Goal: Task Accomplishment & Management: Complete application form

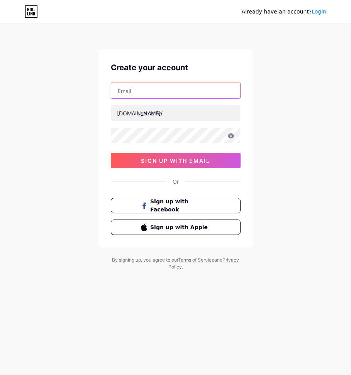
click at [208, 93] on input "text" at bounding box center [175, 90] width 129 height 15
click at [176, 86] on input "hercules7d" at bounding box center [175, 90] width 129 height 15
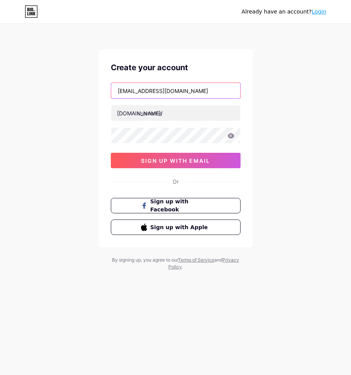
type input "[EMAIL_ADDRESS][DOMAIN_NAME]"
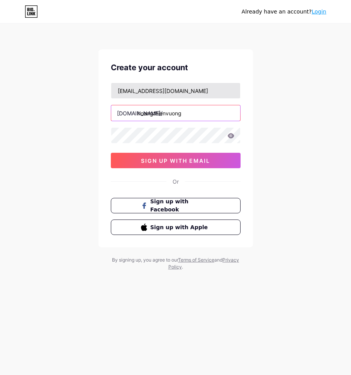
type input "hoangthienvuong"
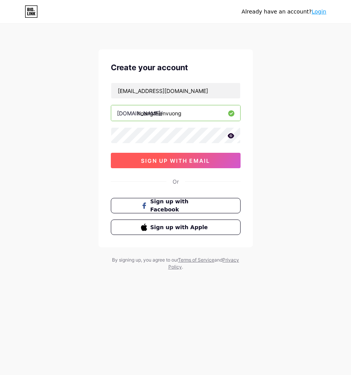
click at [190, 163] on span "sign up with email" at bounding box center [175, 160] width 69 height 7
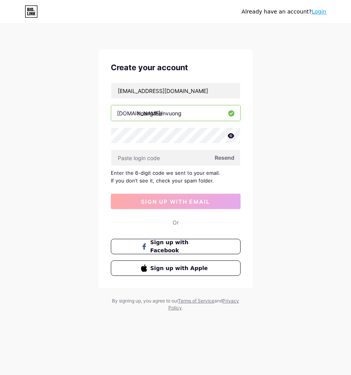
click at [223, 157] on span "Resend" at bounding box center [225, 158] width 20 height 8
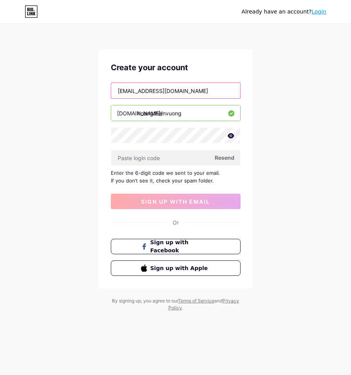
click at [203, 91] on input "[EMAIL_ADDRESS][DOMAIN_NAME]" at bounding box center [175, 90] width 129 height 15
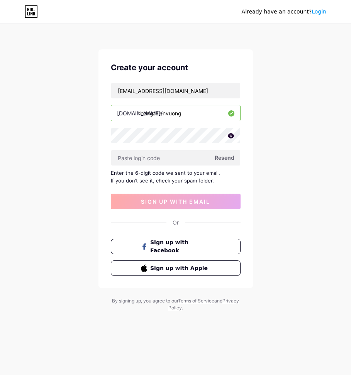
click at [232, 136] on icon at bounding box center [230, 135] width 7 height 5
click at [183, 198] on button "sign up with email" at bounding box center [176, 201] width 130 height 15
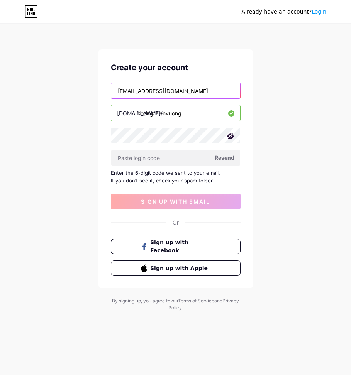
click at [198, 91] on input "[EMAIL_ADDRESS][DOMAIN_NAME]" at bounding box center [175, 90] width 129 height 15
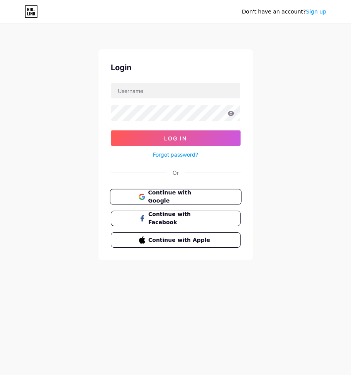
click at [194, 195] on span "Continue with Google" at bounding box center [180, 197] width 64 height 17
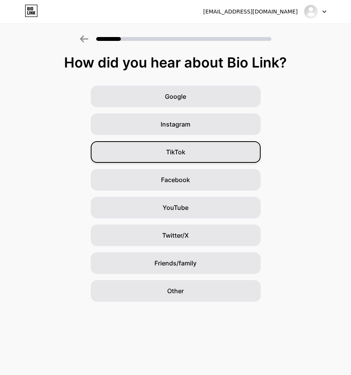
click at [204, 150] on div "TikTok" at bounding box center [176, 152] width 170 height 22
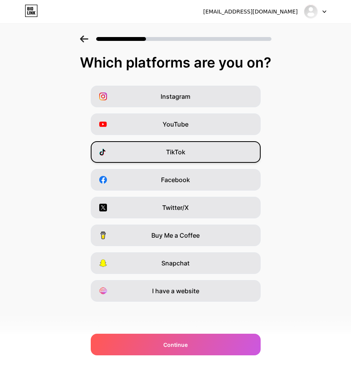
click at [174, 153] on span "TikTok" at bounding box center [175, 151] width 19 height 9
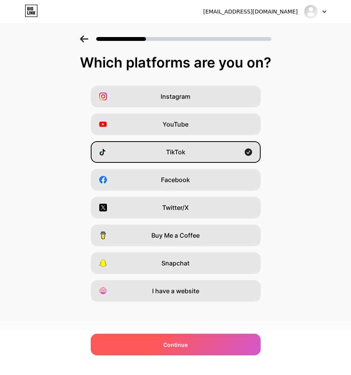
drag, startPoint x: 192, startPoint y: 343, endPoint x: 194, endPoint y: 336, distance: 7.2
click at [193, 343] on div "Continue" at bounding box center [176, 345] width 170 height 22
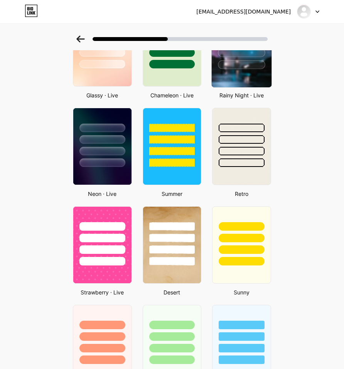
scroll to position [236, 0]
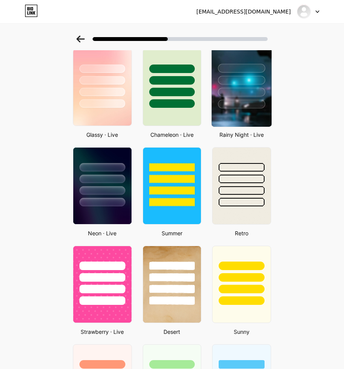
click at [245, 100] on div at bounding box center [241, 104] width 47 height 9
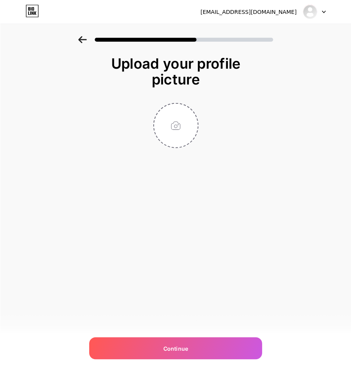
scroll to position [0, 0]
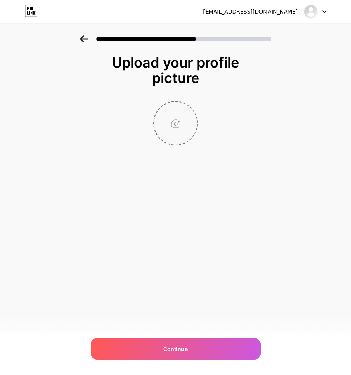
click at [174, 124] on input "file" at bounding box center [175, 123] width 43 height 43
type input "C:\fakepath\photo_2025-09-09_02-50-01.jpg"
click at [192, 106] on icon at bounding box center [193, 106] width 3 height 3
click at [180, 125] on input "file" at bounding box center [175, 123] width 43 height 43
type input "C:\fakepath\photo_2025-09-01_18-04-45.jpg"
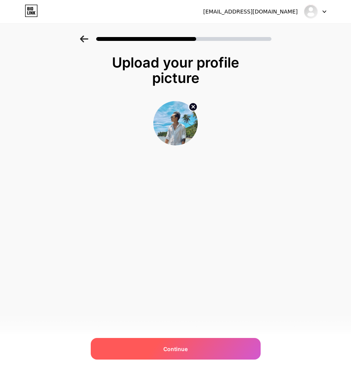
click at [213, 350] on div "Continue" at bounding box center [176, 349] width 170 height 22
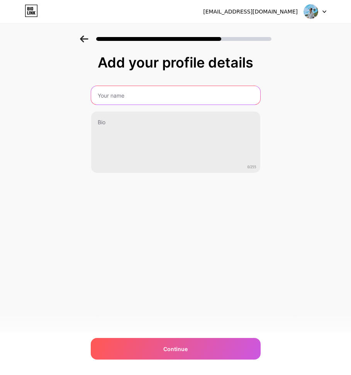
click at [126, 96] on input "text" at bounding box center [175, 95] width 169 height 19
type input "Thiên Vương"
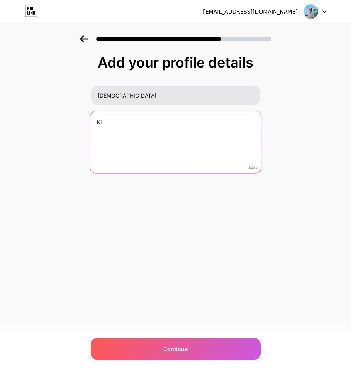
type textarea "K"
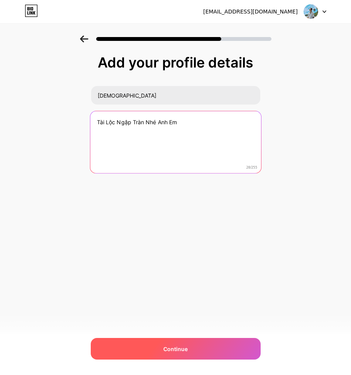
type textarea "Tài Lộc Ngập Tràn Nhé Anh Em"
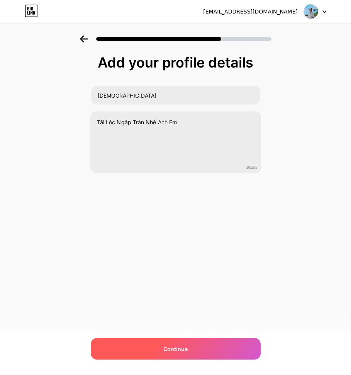
click at [199, 347] on div "Continue" at bounding box center [176, 349] width 170 height 22
